Goal: Check status: Check status

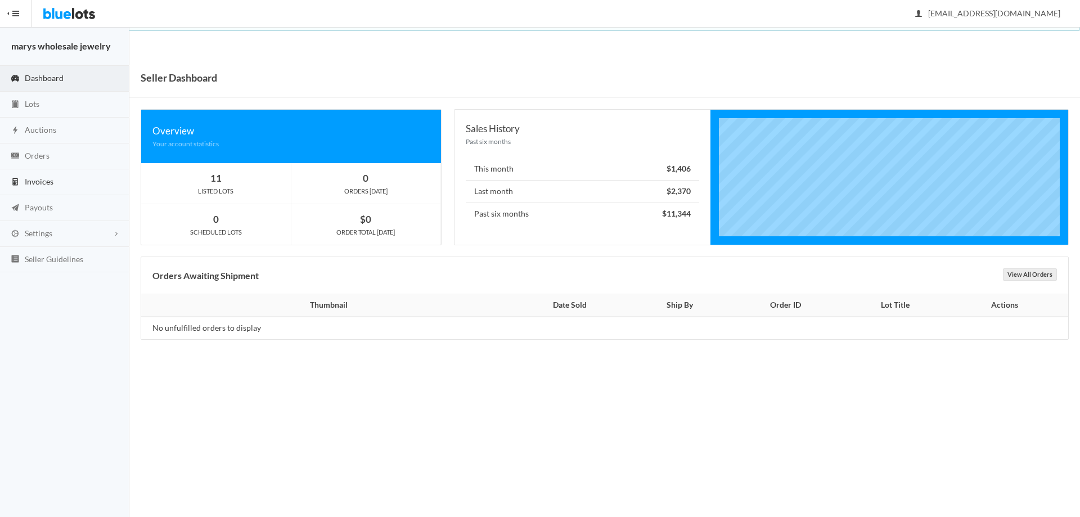
click at [37, 184] on span "Invoices" at bounding box center [39, 182] width 29 height 10
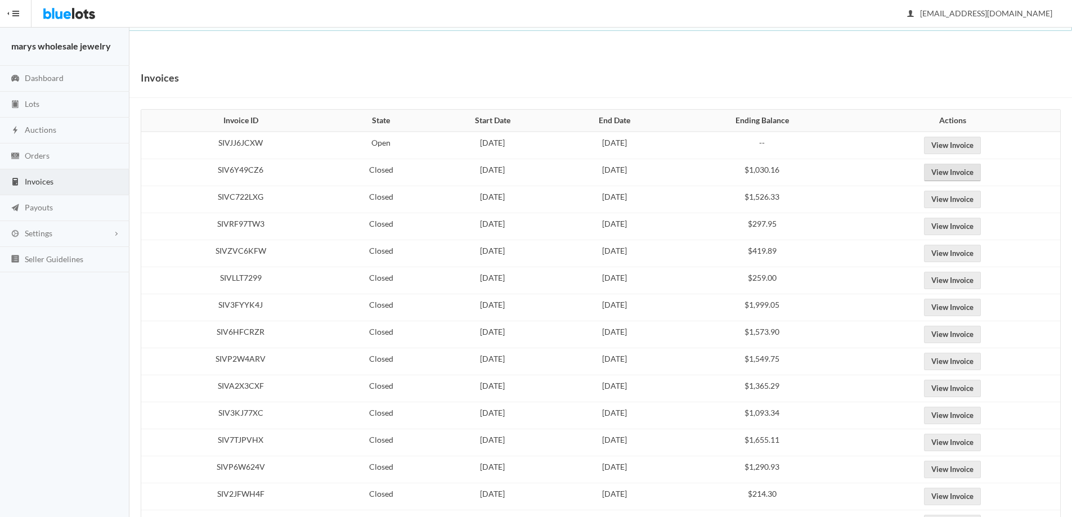
click at [975, 170] on link "View Invoice" at bounding box center [952, 172] width 57 height 17
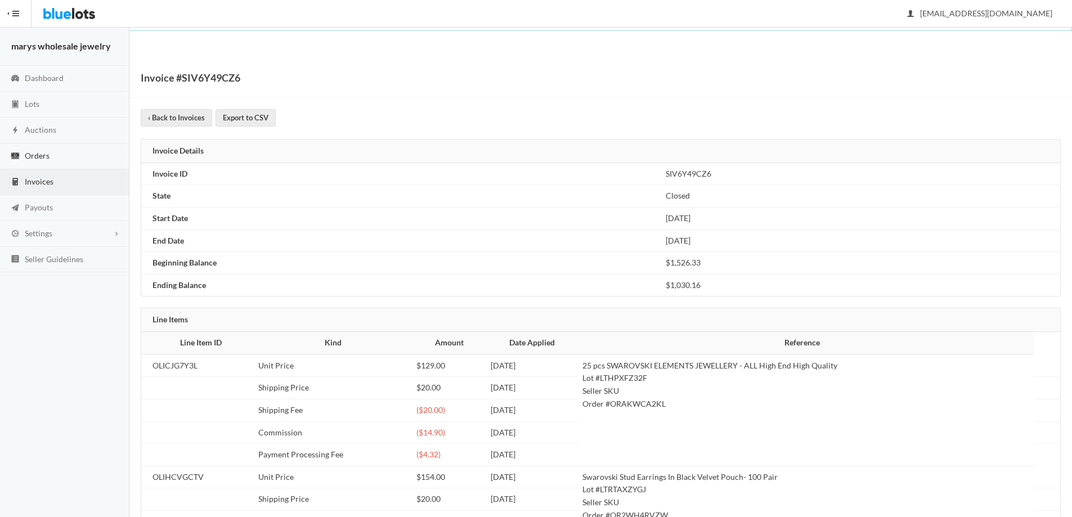
click at [27, 153] on span "Orders" at bounding box center [37, 156] width 25 height 10
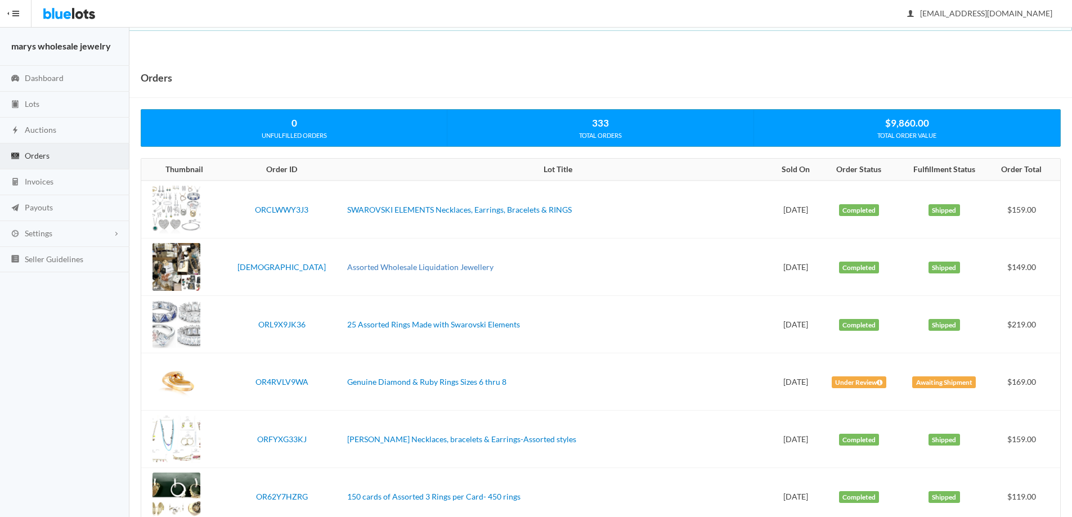
click at [453, 270] on link "Assorted Wholesale Liquidation Jewellery" at bounding box center [420, 267] width 146 height 10
click at [411, 325] on link "25 Assorted Rings Made with Swarovski Elements" at bounding box center [433, 325] width 173 height 10
click at [436, 384] on link "Genuine Diamond & Ruby Rings Sizes 6 thru 8" at bounding box center [426, 382] width 159 height 10
click at [381, 441] on link "Ivory Ella Necklaces, bracelets & Earrings-Assorted styles" at bounding box center [461, 439] width 229 height 10
click at [28, 129] on span "Auctions" at bounding box center [41, 130] width 32 height 10
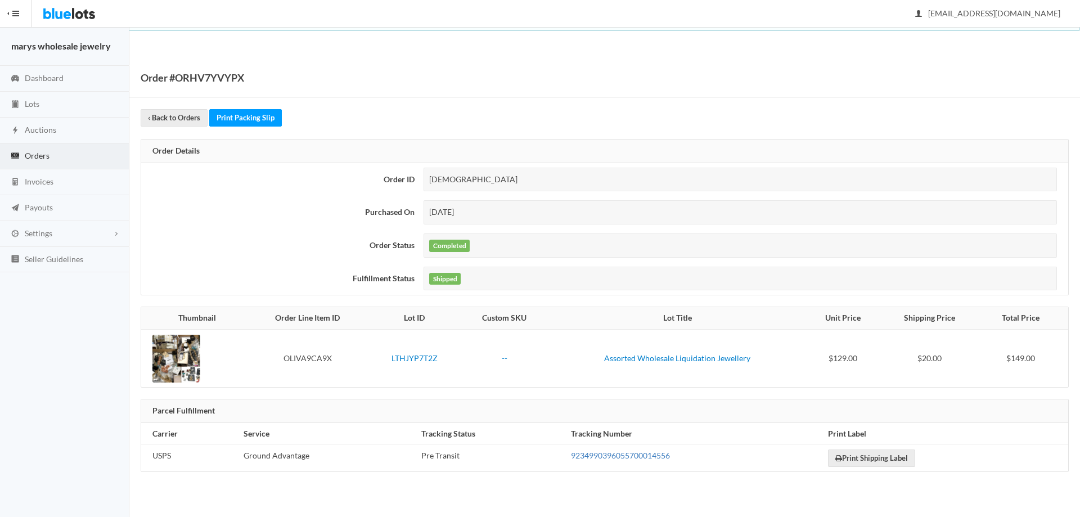
click at [627, 455] on link "9234990396055700014556" at bounding box center [620, 456] width 99 height 10
click at [574, 456] on link "9234990396055700011890" at bounding box center [620, 456] width 99 height 10
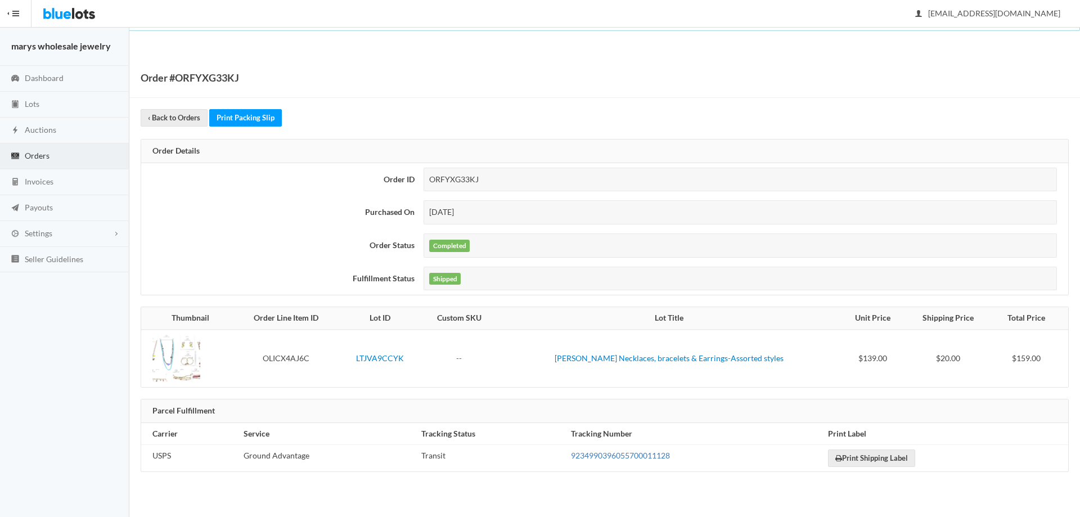
click at [607, 456] on link "9234990396055700011128" at bounding box center [620, 456] width 99 height 10
